Goal: Entertainment & Leisure: Consume media (video, audio)

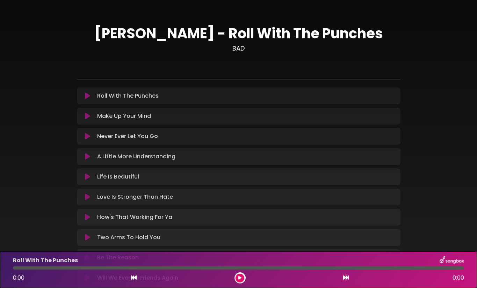
click at [83, 96] on button at bounding box center [87, 96] width 13 height 7
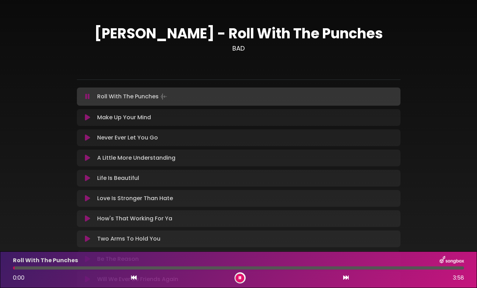
click at [36, 268] on div at bounding box center [238, 268] width 451 height 3
click at [61, 269] on div at bounding box center [238, 268] width 451 height 3
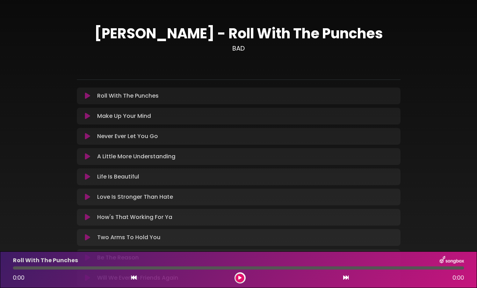
click at [446, 39] on div "Bryan Adams - Roll With The Punches BAD ×" at bounding box center [238, 153] width 477 height 290
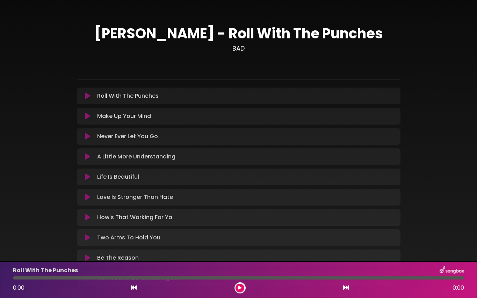
click at [21, 154] on div "Bryan Adams - Roll With The Punches BAD ×" at bounding box center [238, 153] width 477 height 290
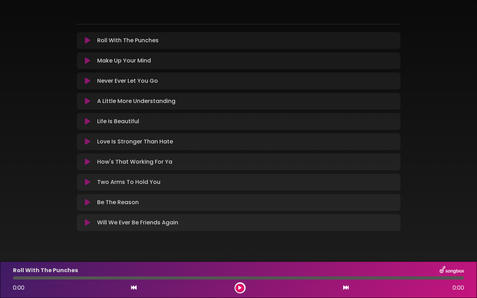
scroll to position [70, 0]
